Goal: Communication & Community: Answer question/provide support

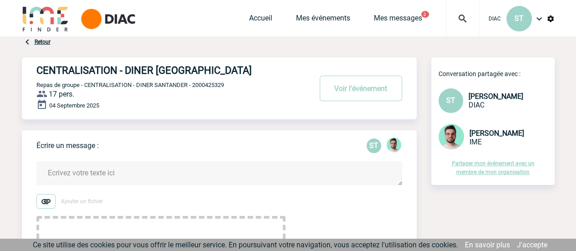
click at [475, 135] on span "Benjamin ROLAND" at bounding box center [496, 133] width 55 height 9
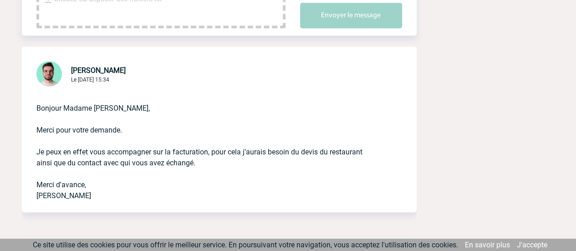
scroll to position [155, 0]
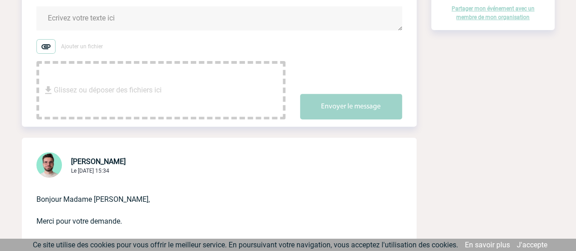
click at [108, 158] on span "Benjamin ROLAND" at bounding box center [98, 161] width 55 height 9
click at [98, 94] on span "Glissez ou déposer des fichiers ici" at bounding box center [108, 90] width 108 height 46
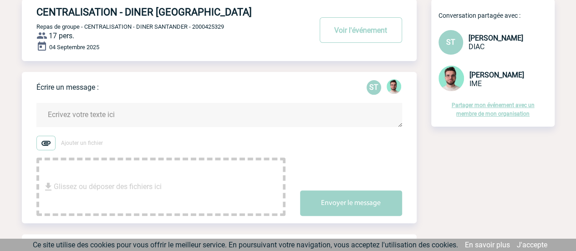
scroll to position [0, 0]
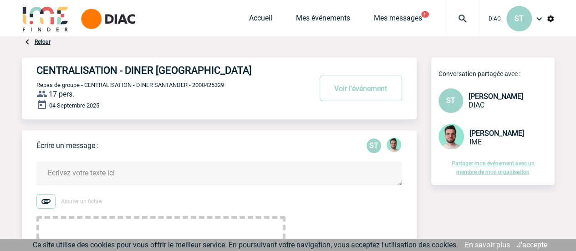
click at [99, 174] on textarea at bounding box center [219, 173] width 366 height 24
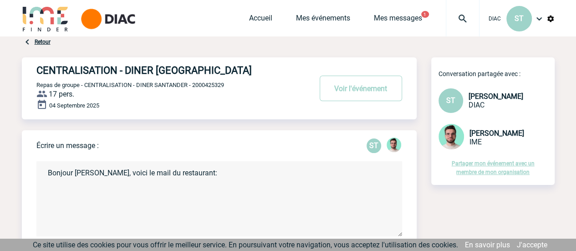
paste textarea "Réservation Delaville <reservation@delavilleparis.com>"
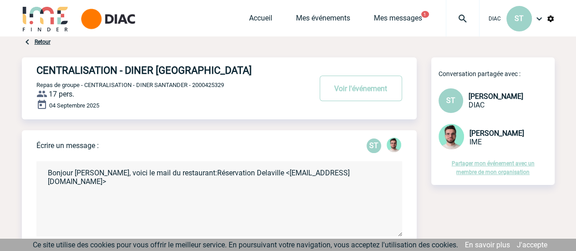
click at [376, 176] on textarea "Bonjour Benjamin, voici le mail du restaurant:Réservation Delaville <reservatio…" at bounding box center [219, 198] width 366 height 75
paste textarea "06 70 77 68 35"
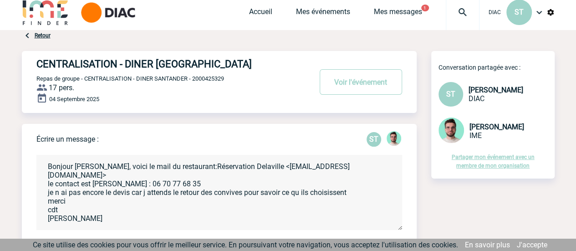
scroll to position [91, 0]
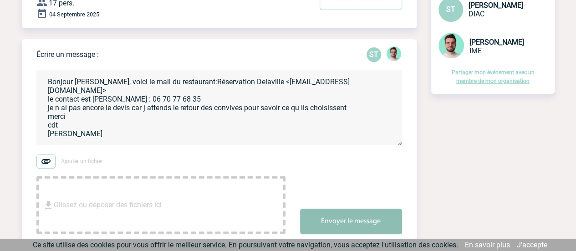
type textarea "Bonjour Benjamin, voici le mail du restaurant:Réservation Delaville <reservatio…"
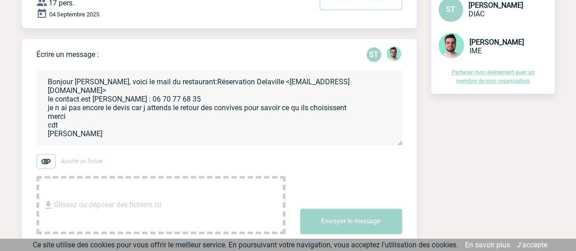
drag, startPoint x: 354, startPoint y: 223, endPoint x: 342, endPoint y: 190, distance: 34.9
click at [352, 214] on button "Envoyer le message" at bounding box center [351, 221] width 102 height 25
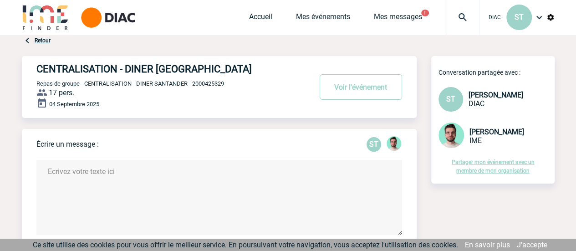
scroll to position [0, 0]
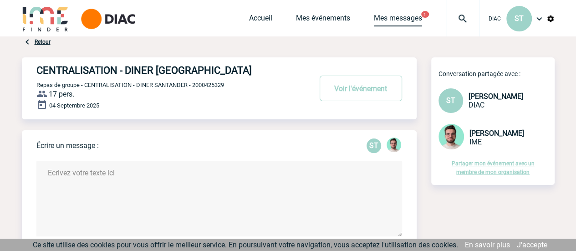
click at [408, 17] on link "Mes messages" at bounding box center [398, 20] width 48 height 13
